Goal: Transaction & Acquisition: Purchase product/service

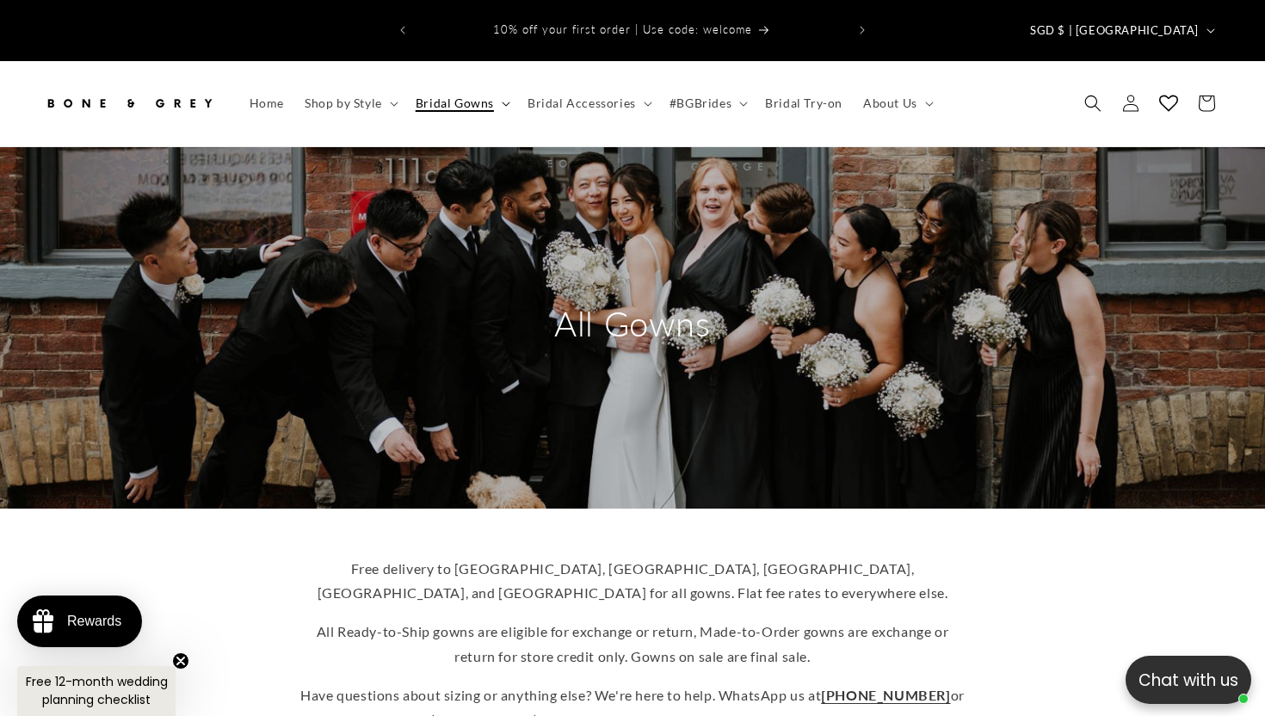
click at [479, 96] on span "Bridal Gowns" at bounding box center [455, 103] width 78 height 15
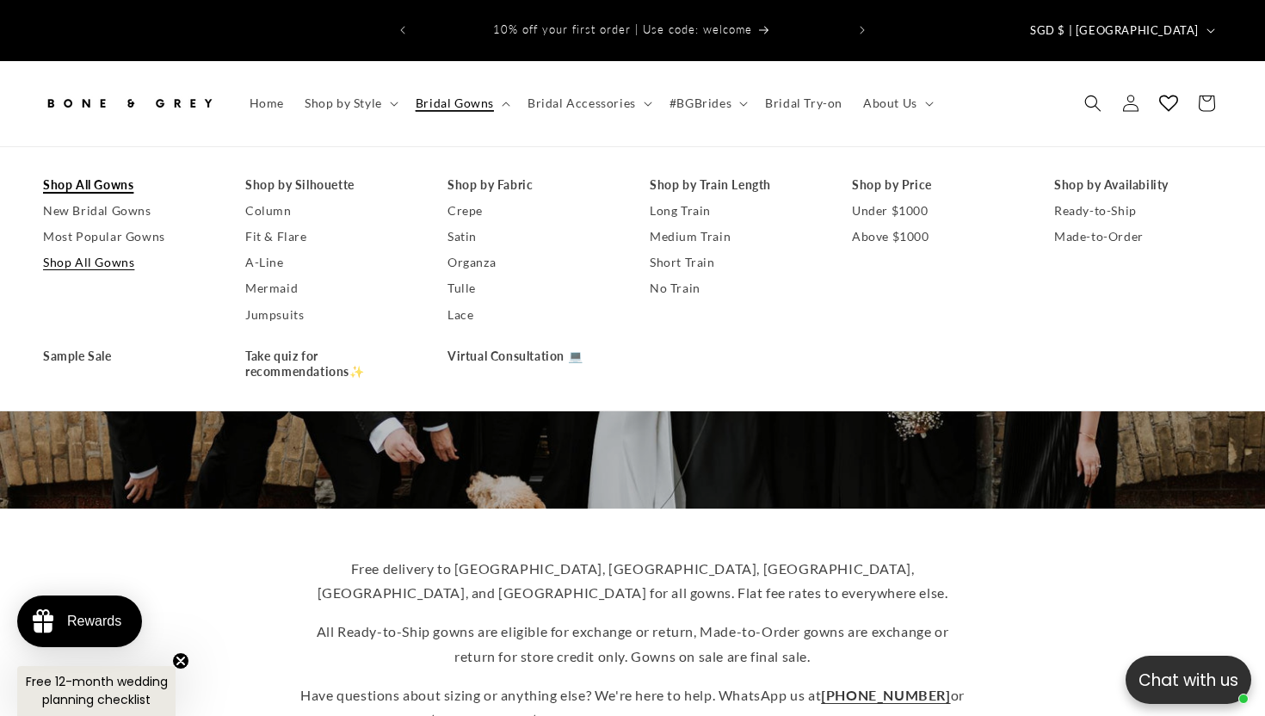
click at [119, 172] on link "Shop All Gowns" at bounding box center [127, 185] width 168 height 26
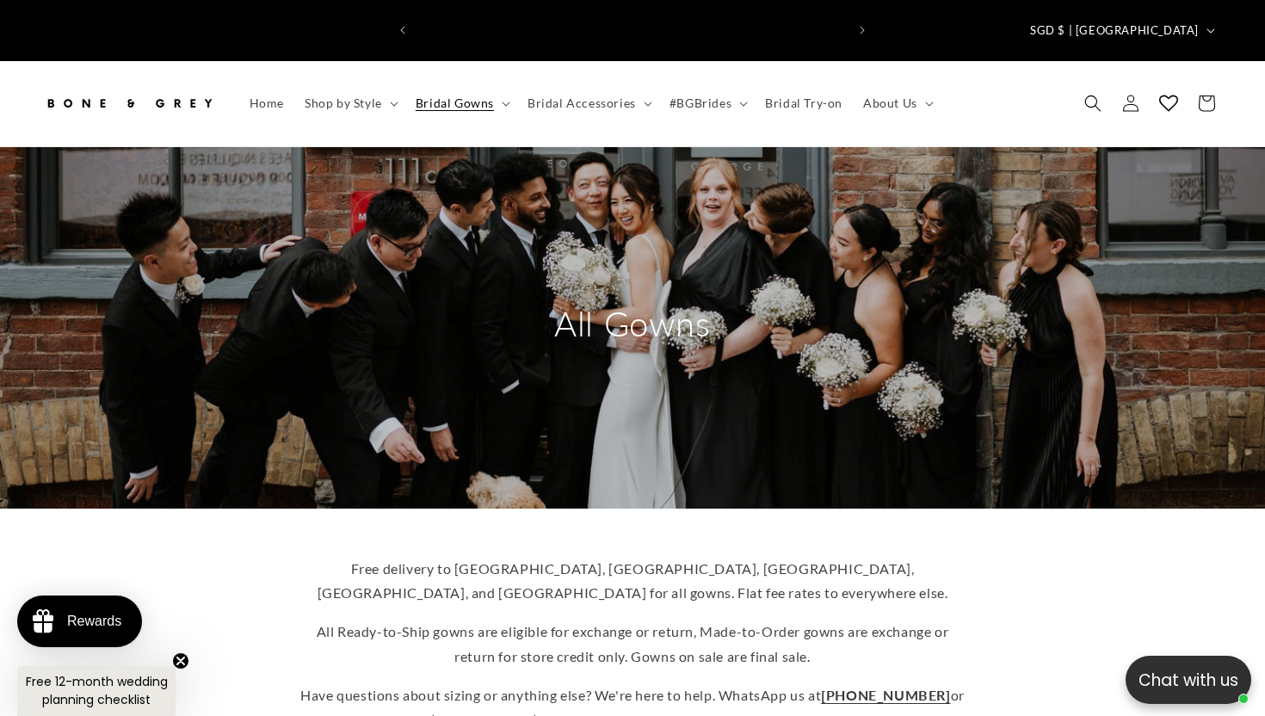
scroll to position [0, 429]
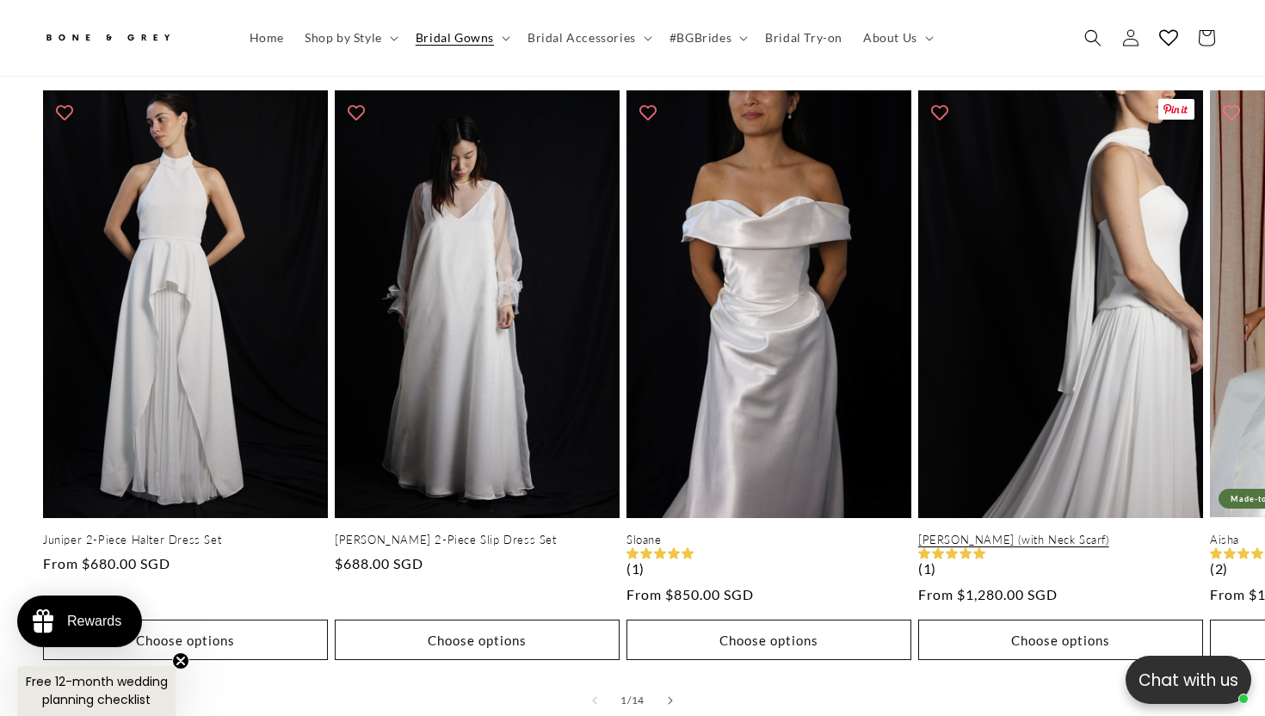
scroll to position [1076, 0]
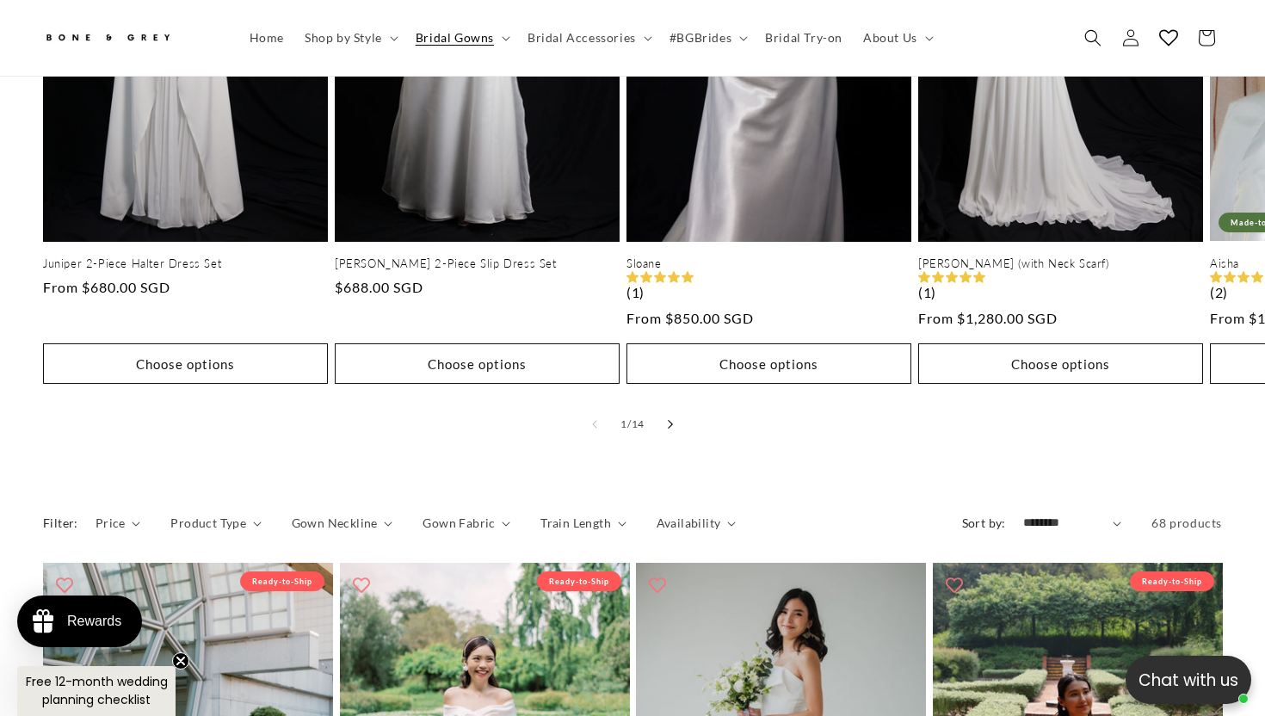
click at [665, 405] on button "Slide right" at bounding box center [670, 424] width 38 height 38
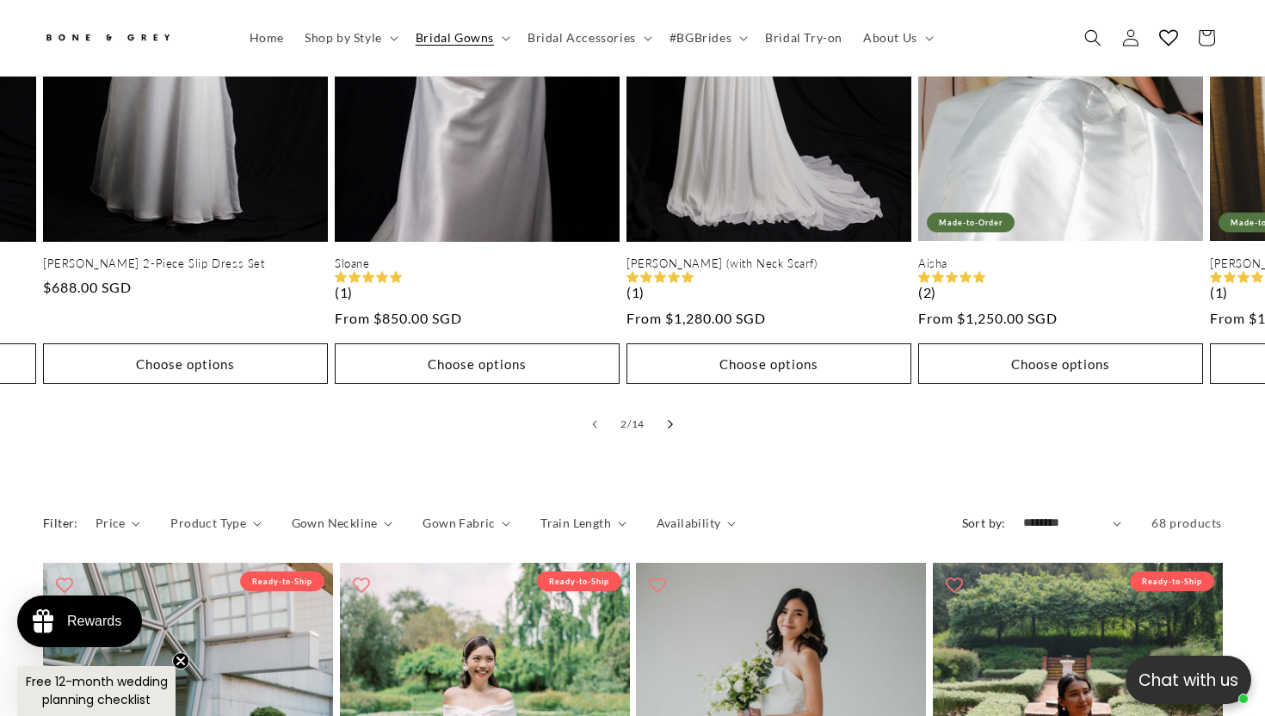
click at [665, 405] on button "Slide right" at bounding box center [670, 424] width 38 height 38
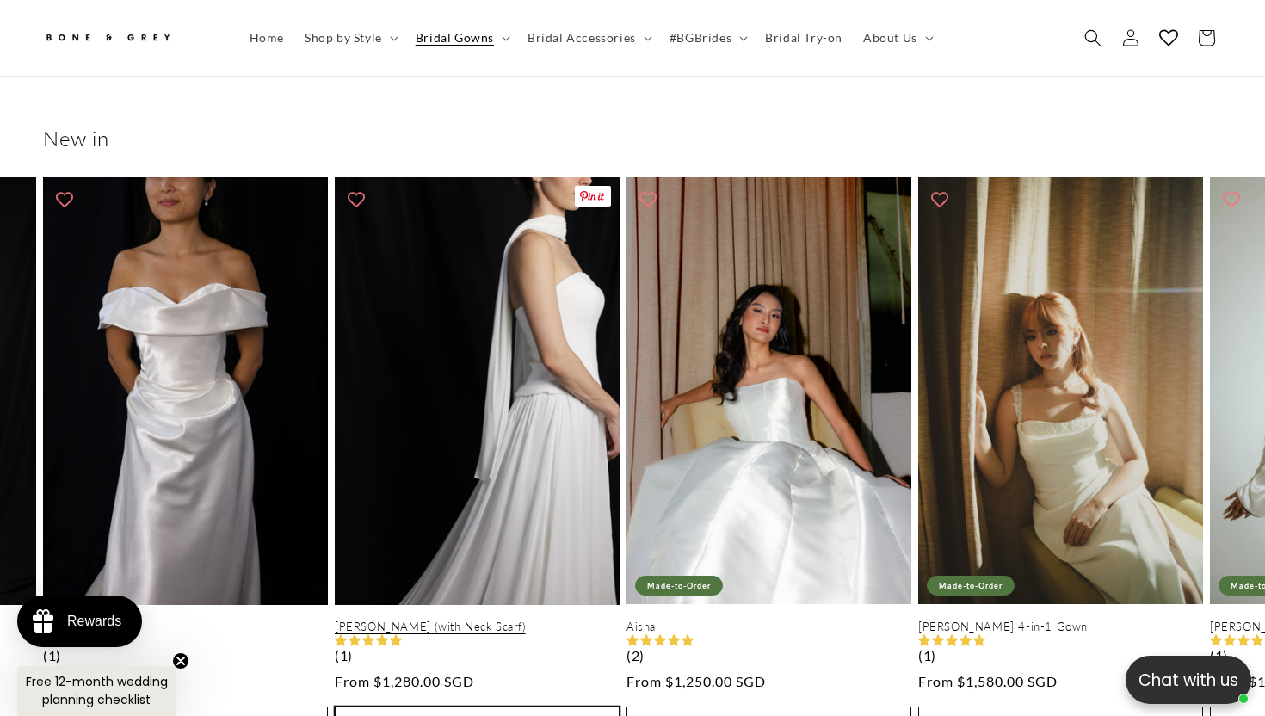
scroll to position [0, 857]
